Goal: Task Accomplishment & Management: Complete application form

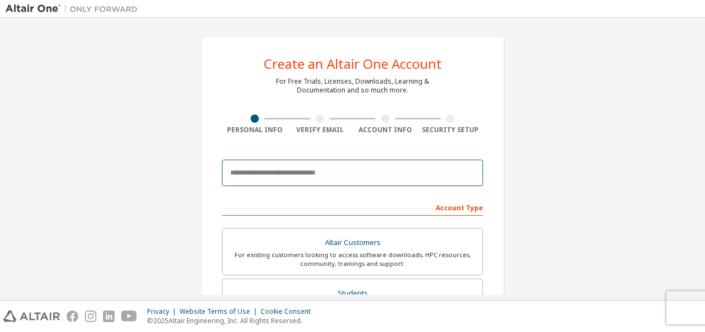
click at [307, 167] on input "email" at bounding box center [352, 173] width 261 height 26
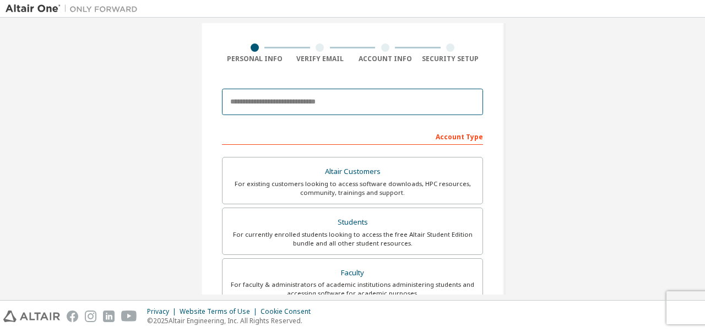
scroll to position [69, 0]
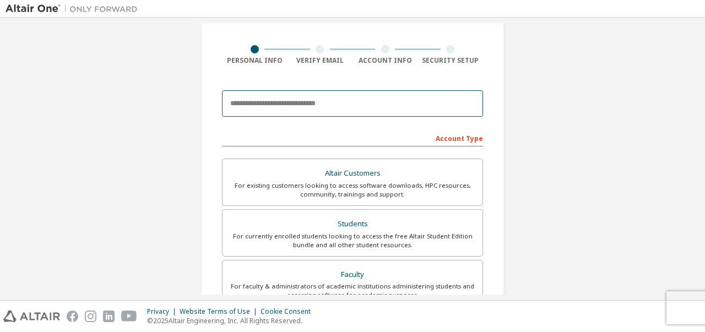
click at [295, 98] on input "email" at bounding box center [352, 103] width 261 height 26
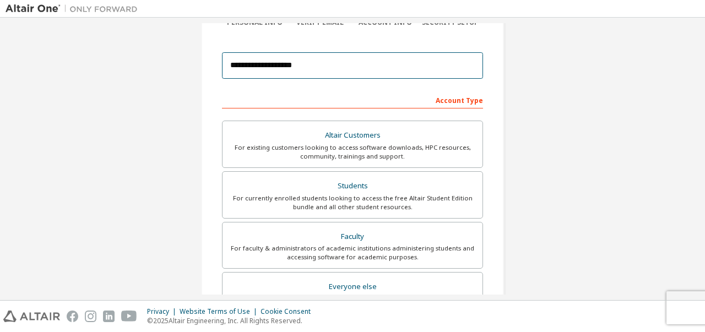
scroll to position [108, 0]
type input "**********"
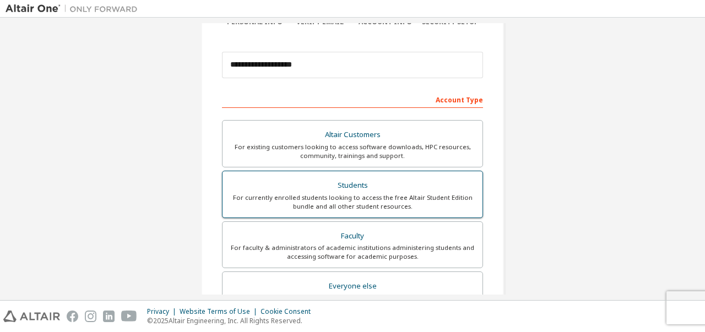
click at [363, 200] on div "For currently enrolled students looking to access the free Altair Student Editi…" at bounding box center [352, 202] width 247 height 18
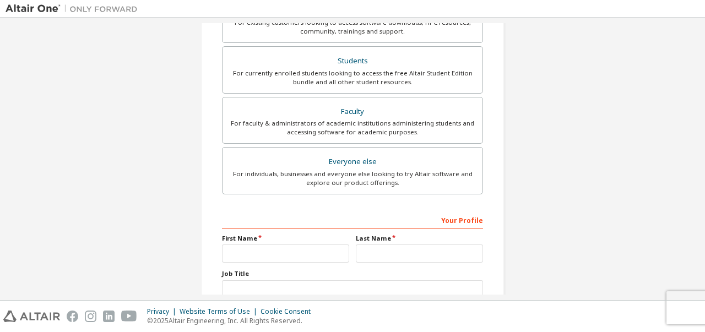
scroll to position [309, 0]
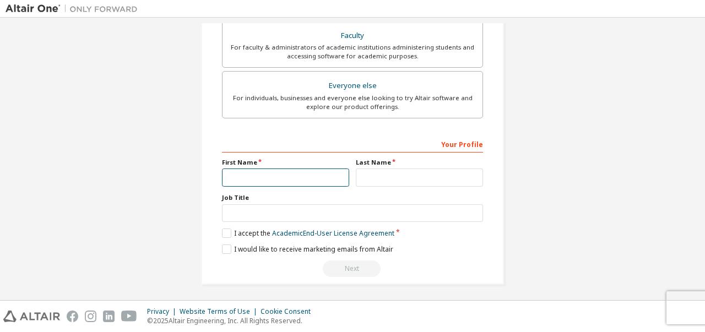
click at [266, 177] on input "text" at bounding box center [285, 178] width 127 height 18
type input "*"
type input "******"
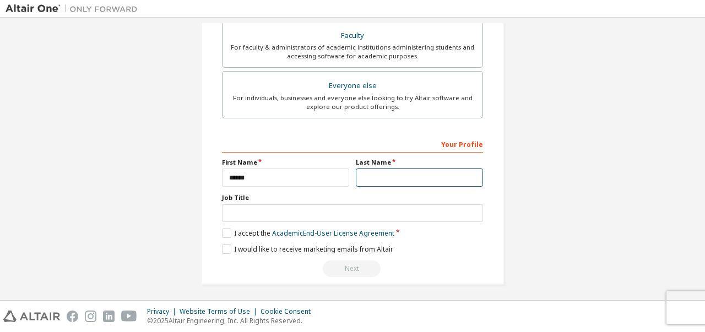
click at [370, 172] on input "text" at bounding box center [419, 178] width 127 height 18
type input "***"
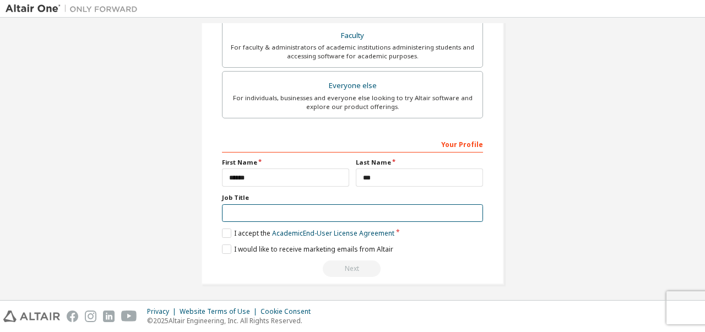
click at [339, 215] on input "text" at bounding box center [352, 213] width 261 height 18
type input "*"
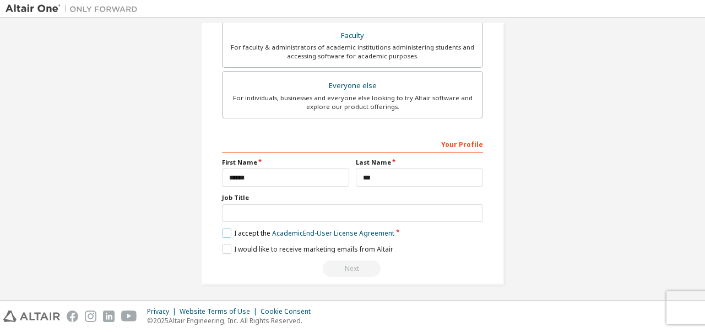
click at [228, 232] on label "I accept the Academic End-User License Agreement" at bounding box center [308, 233] width 172 height 9
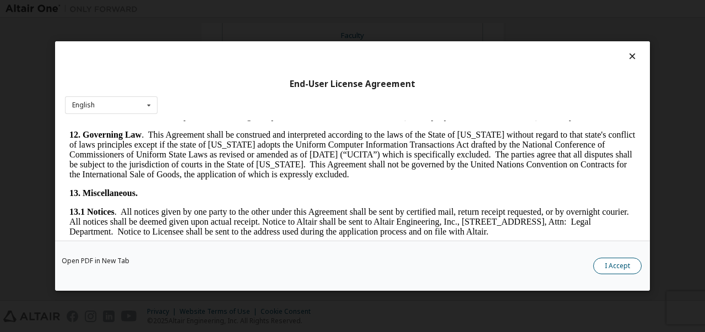
scroll to position [1699, 0]
click at [613, 264] on button "I Accept" at bounding box center [617, 266] width 48 height 17
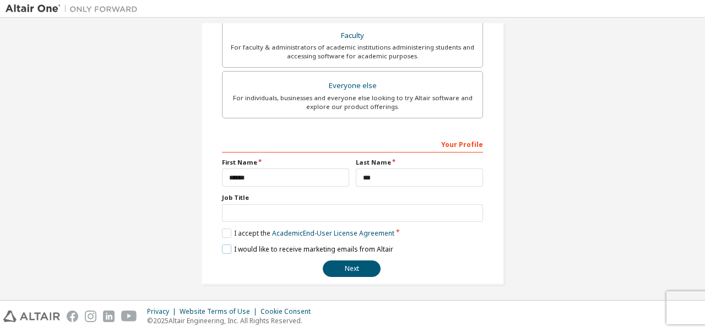
click at [229, 247] on label "I would like to receive marketing emails from Altair" at bounding box center [307, 249] width 171 height 9
click at [348, 270] on button "Next" at bounding box center [352, 269] width 58 height 17
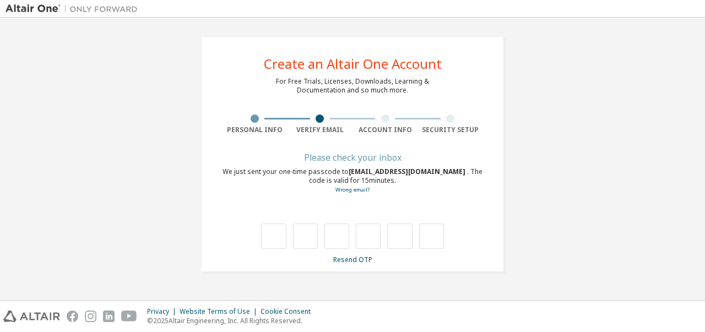
type input "*"
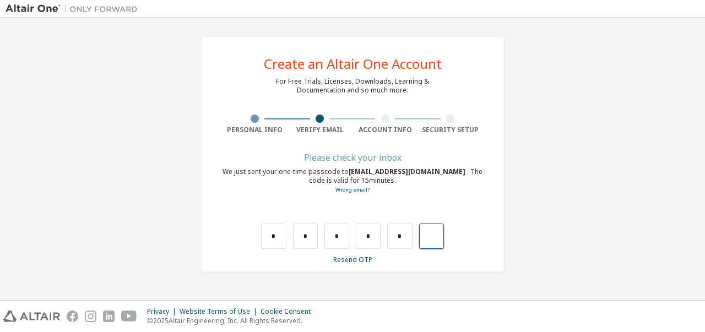
type input "*"
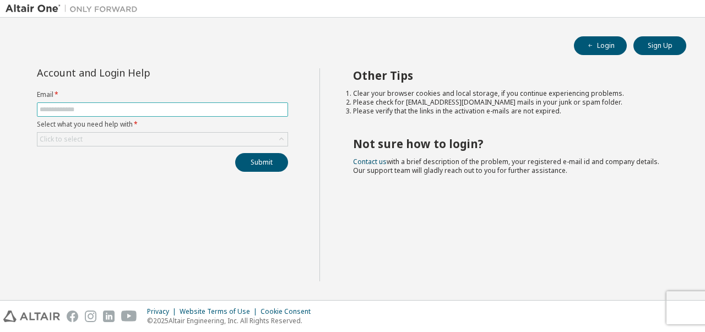
click at [276, 111] on input "text" at bounding box center [163, 109] width 246 height 9
type input "**********"
click at [195, 138] on div "Click to select" at bounding box center [162, 139] width 250 height 13
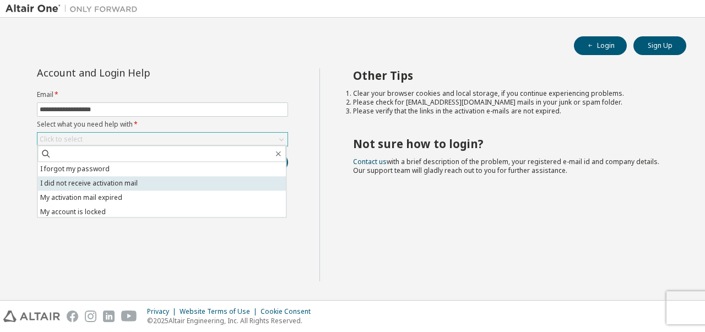
click at [176, 177] on li "I did not receive activation mail" at bounding box center [161, 183] width 248 height 14
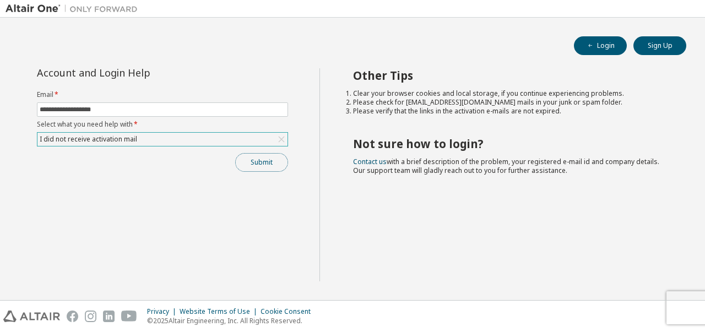
click at [247, 159] on button "Submit" at bounding box center [261, 162] width 53 height 19
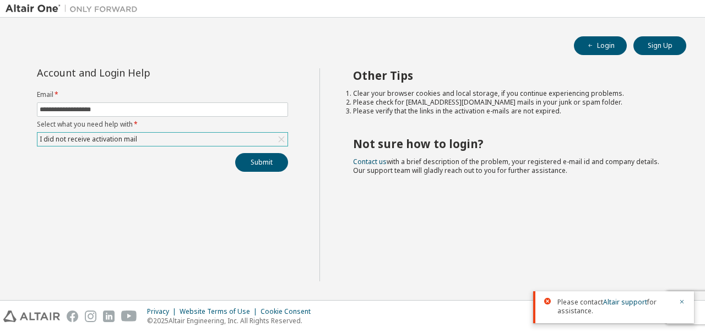
click at [240, 140] on div "I did not receive activation mail" at bounding box center [162, 139] width 250 height 13
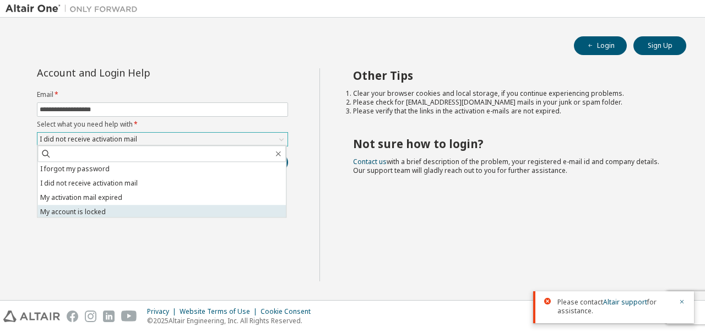
click at [218, 211] on li "My account is locked" at bounding box center [161, 212] width 248 height 14
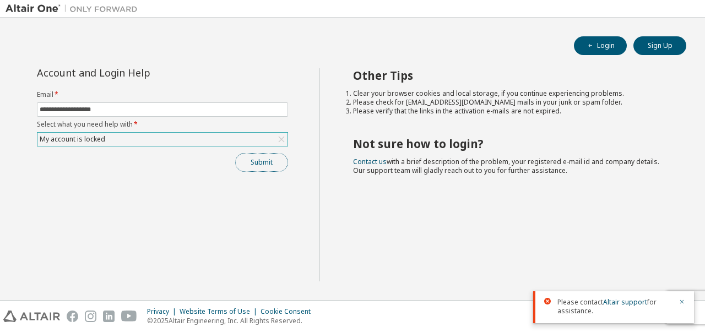
click at [262, 155] on button "Submit" at bounding box center [261, 162] width 53 height 19
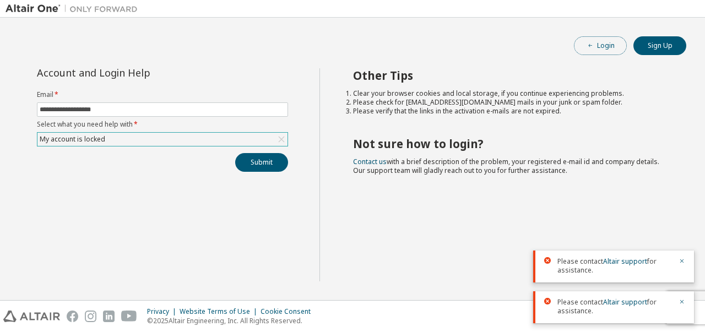
click at [598, 50] on button "Login" at bounding box center [600, 45] width 53 height 19
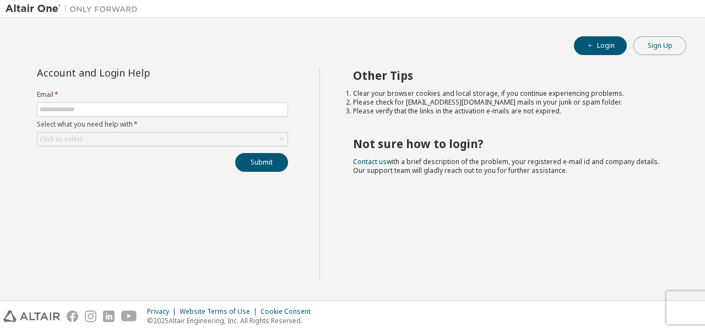
click at [654, 55] on button "Sign Up" at bounding box center [660, 45] width 53 height 19
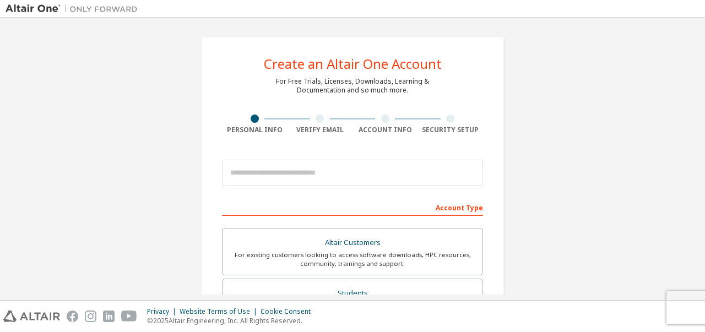
scroll to position [139, 0]
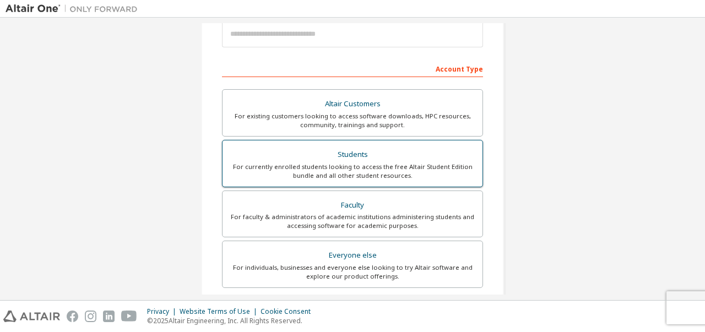
click at [366, 164] on div "For currently enrolled students looking to access the free Altair Student Editi…" at bounding box center [352, 172] width 247 height 18
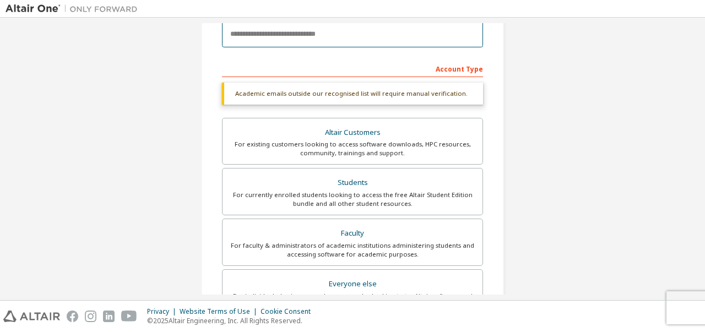
click at [328, 36] on input "email" at bounding box center [352, 34] width 261 height 26
type input "**********"
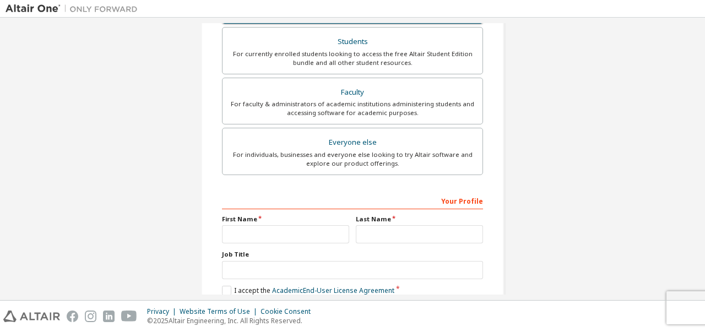
scroll to position [344, 0]
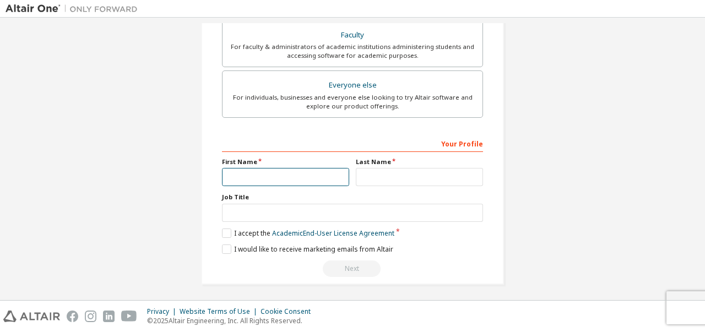
click at [294, 174] on input "text" at bounding box center [285, 177] width 127 height 18
type input "******"
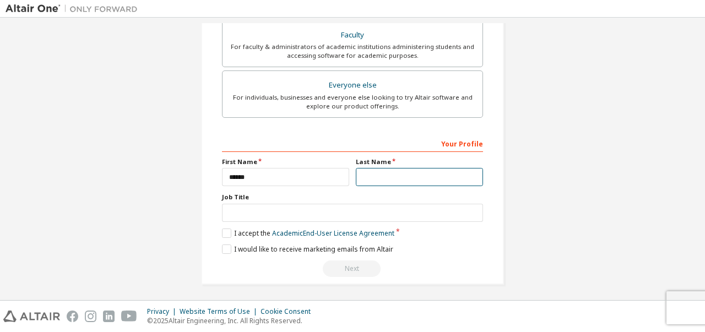
click at [376, 173] on input "text" at bounding box center [419, 177] width 127 height 18
type input "***"
click at [224, 245] on label "I would like to receive marketing emails from Altair" at bounding box center [307, 249] width 171 height 9
click at [226, 232] on label "I accept the Academic End-User License Agreement" at bounding box center [308, 233] width 172 height 9
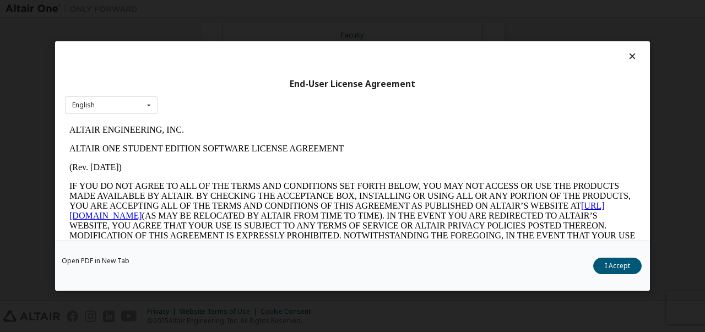
scroll to position [0, 0]
click at [626, 263] on button "I Accept" at bounding box center [617, 266] width 48 height 17
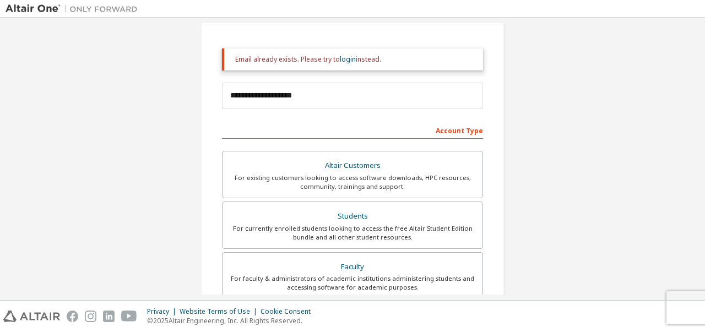
scroll to position [111, 0]
click at [348, 62] on link "login" at bounding box center [348, 60] width 16 height 9
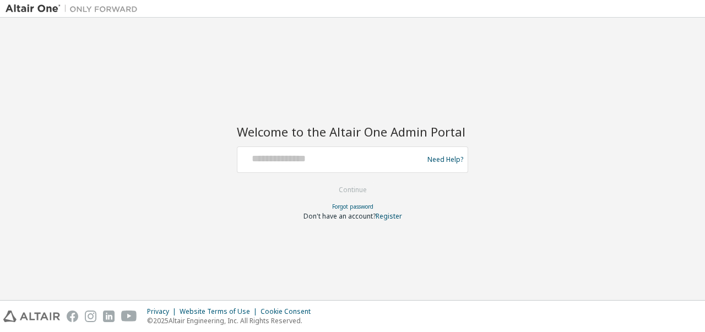
click at [327, 172] on div "Need Help?" at bounding box center [352, 160] width 231 height 26
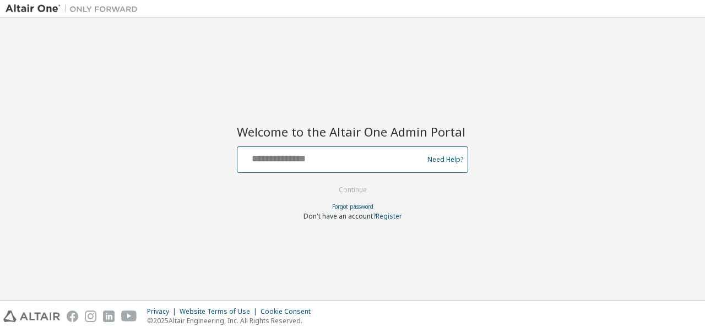
click at [320, 165] on input "text" at bounding box center [332, 157] width 180 height 16
type input "**********"
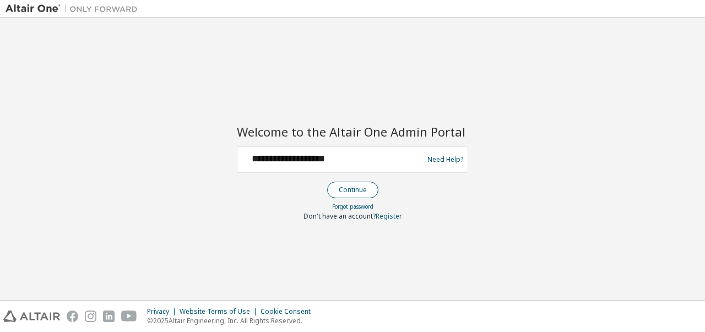
click at [356, 188] on button "Continue" at bounding box center [352, 190] width 51 height 17
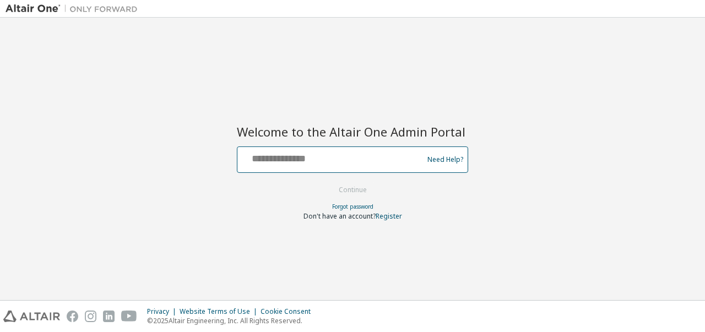
click at [317, 157] on input "text" at bounding box center [332, 157] width 180 height 16
type input "**********"
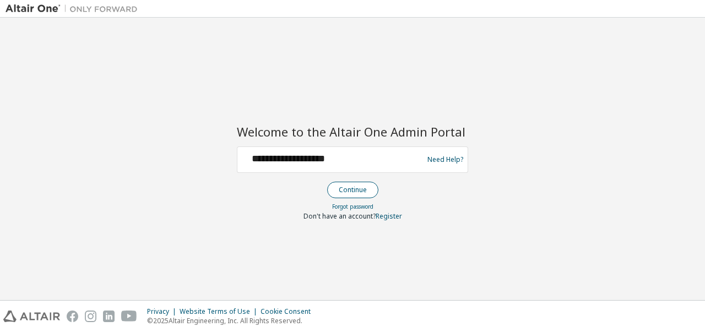
click at [355, 192] on button "Continue" at bounding box center [352, 190] width 51 height 17
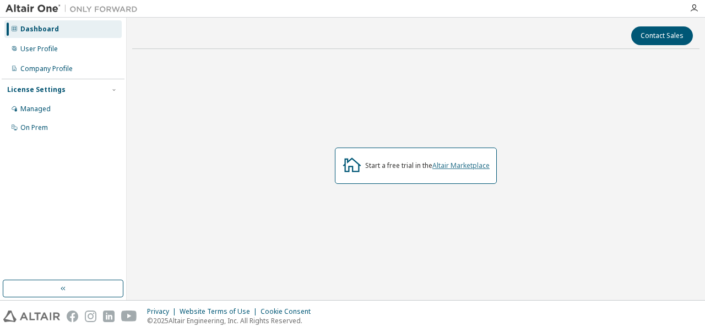
click at [463, 163] on link "Altair Marketplace" at bounding box center [460, 165] width 57 height 9
